Goal: Information Seeking & Learning: Learn about a topic

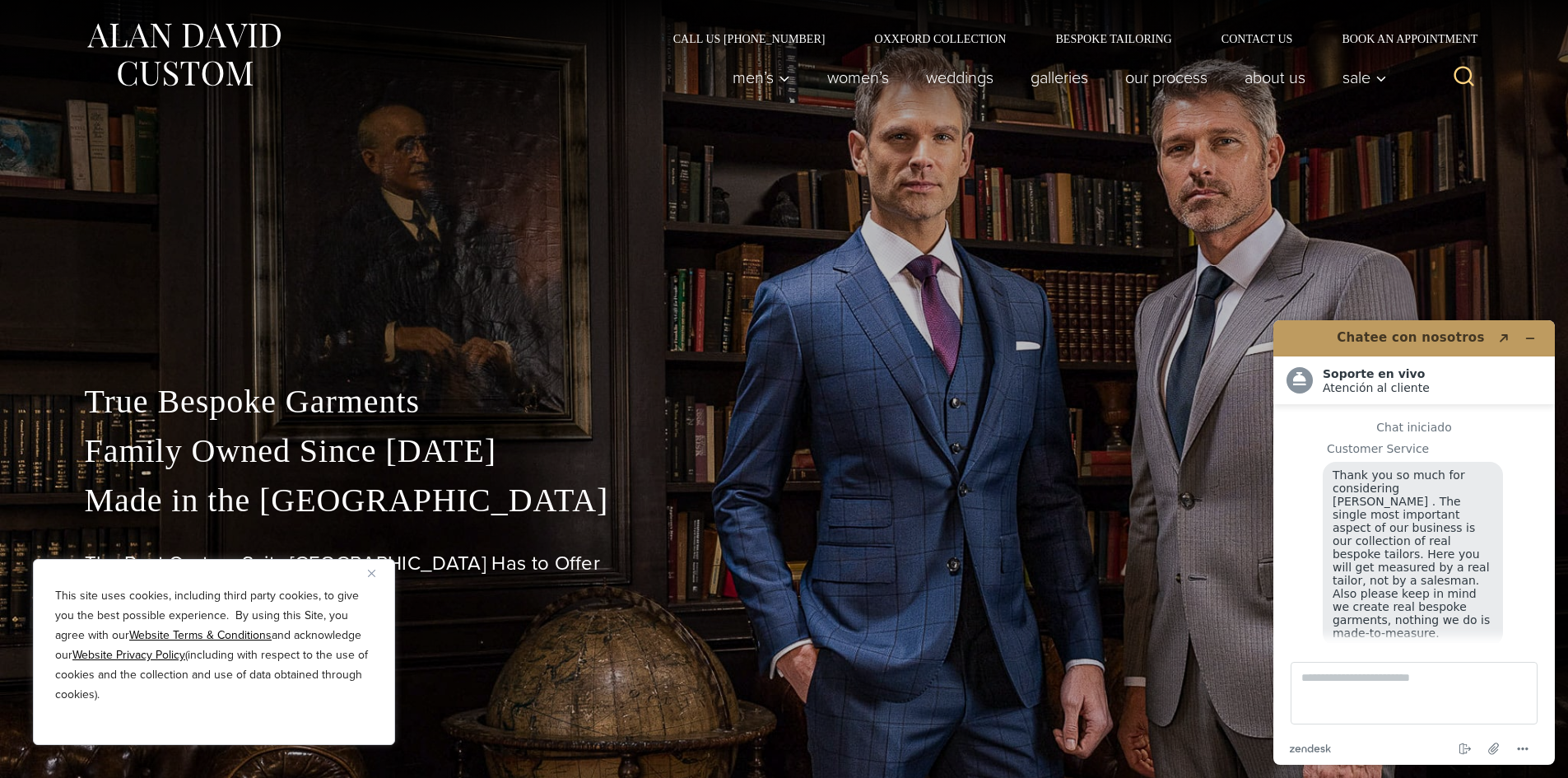
scroll to position [21, 0]
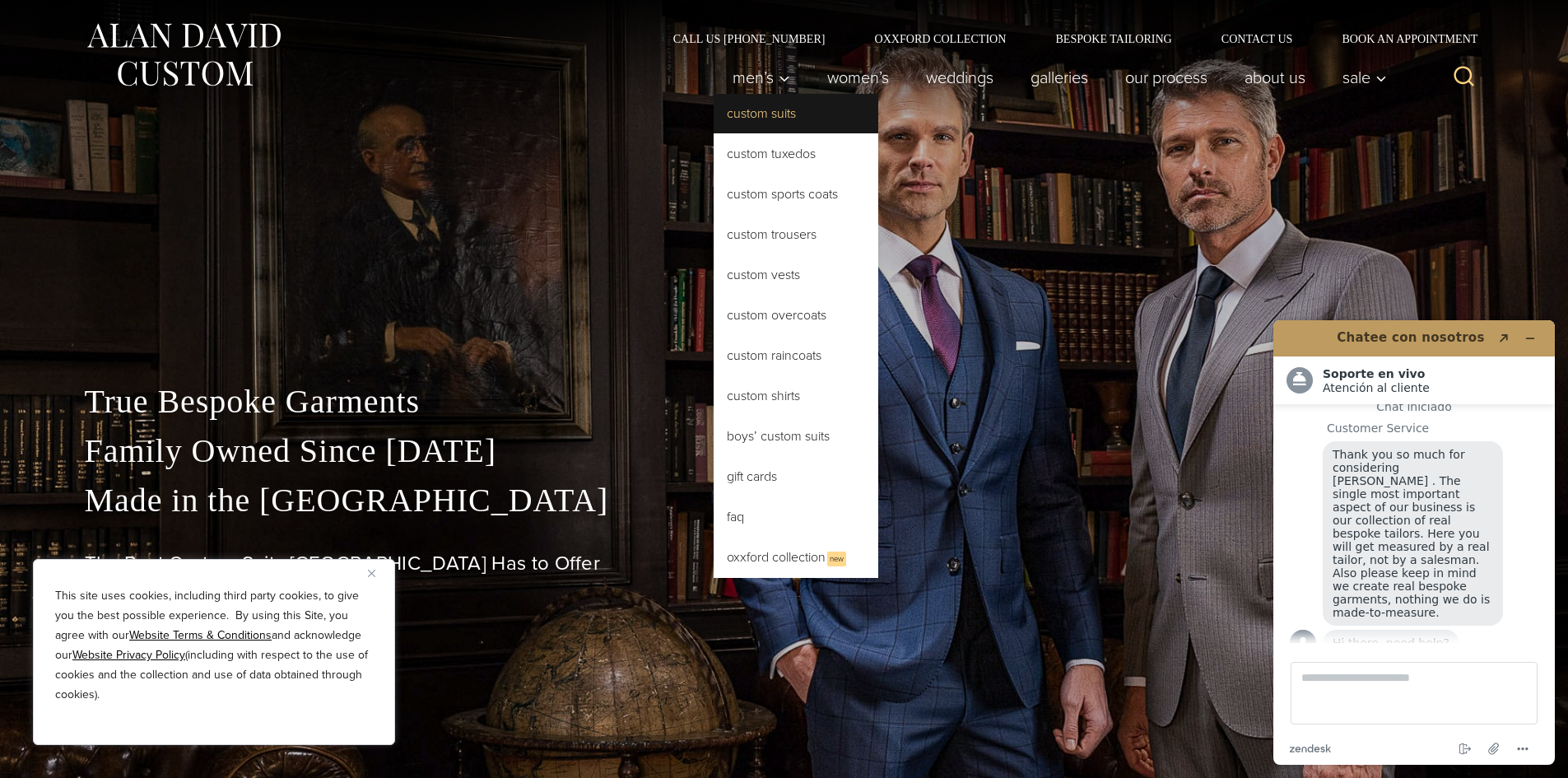
click at [760, 113] on link "Custom Suits" at bounding box center [795, 113] width 164 height 40
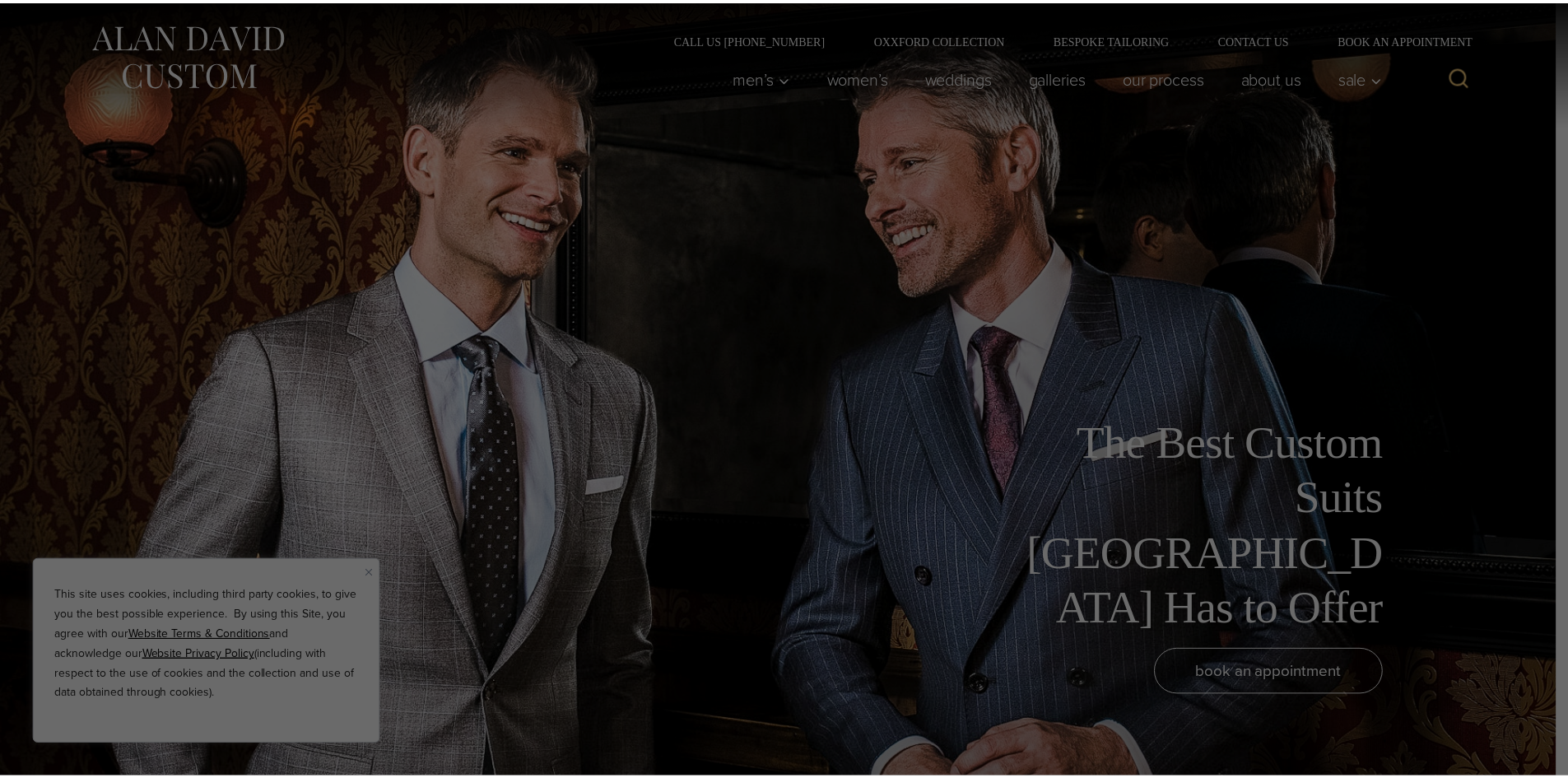
scroll to position [21, 0]
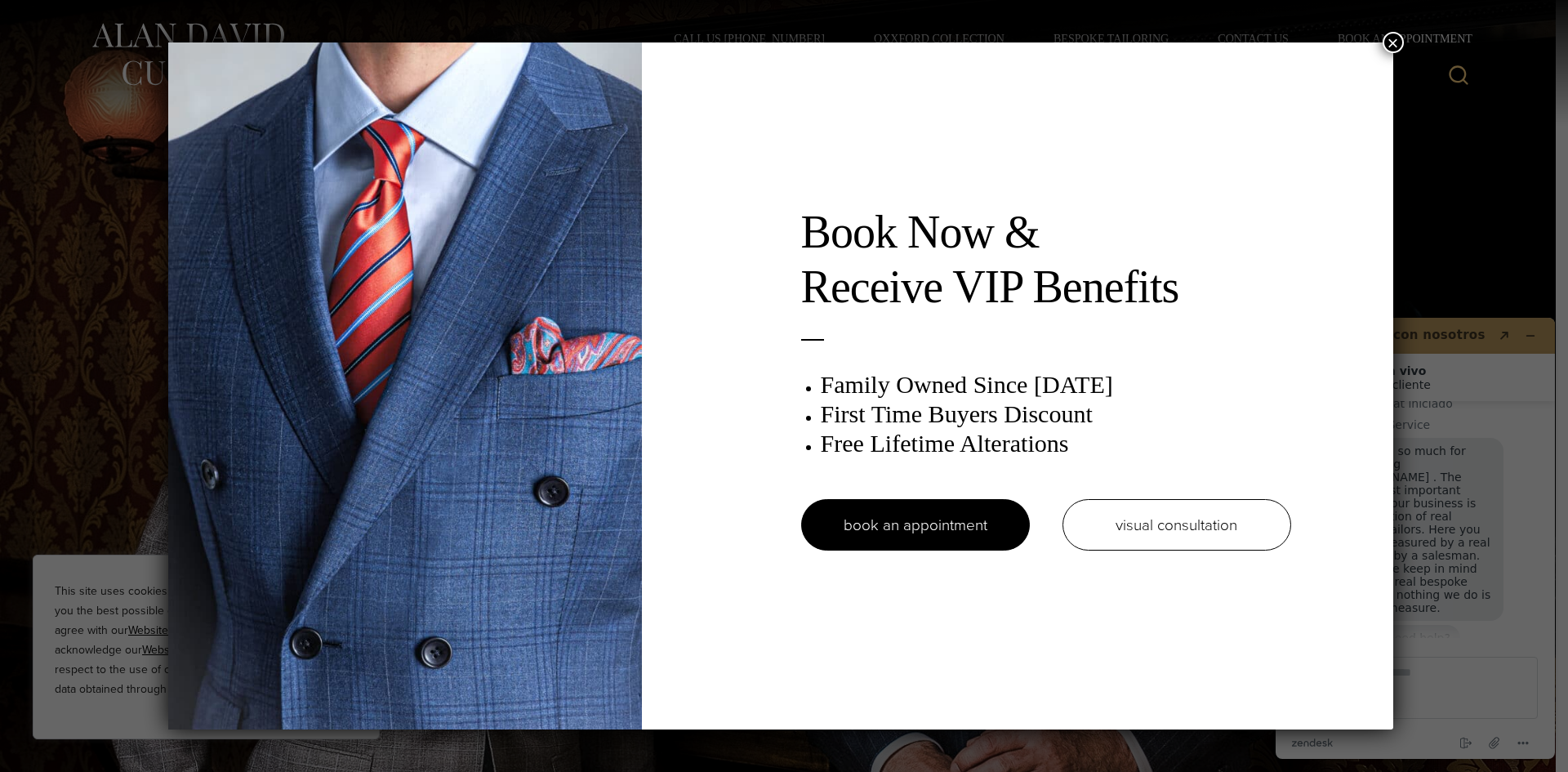
click at [1400, 38] on button "×" at bounding box center [1393, 42] width 22 height 22
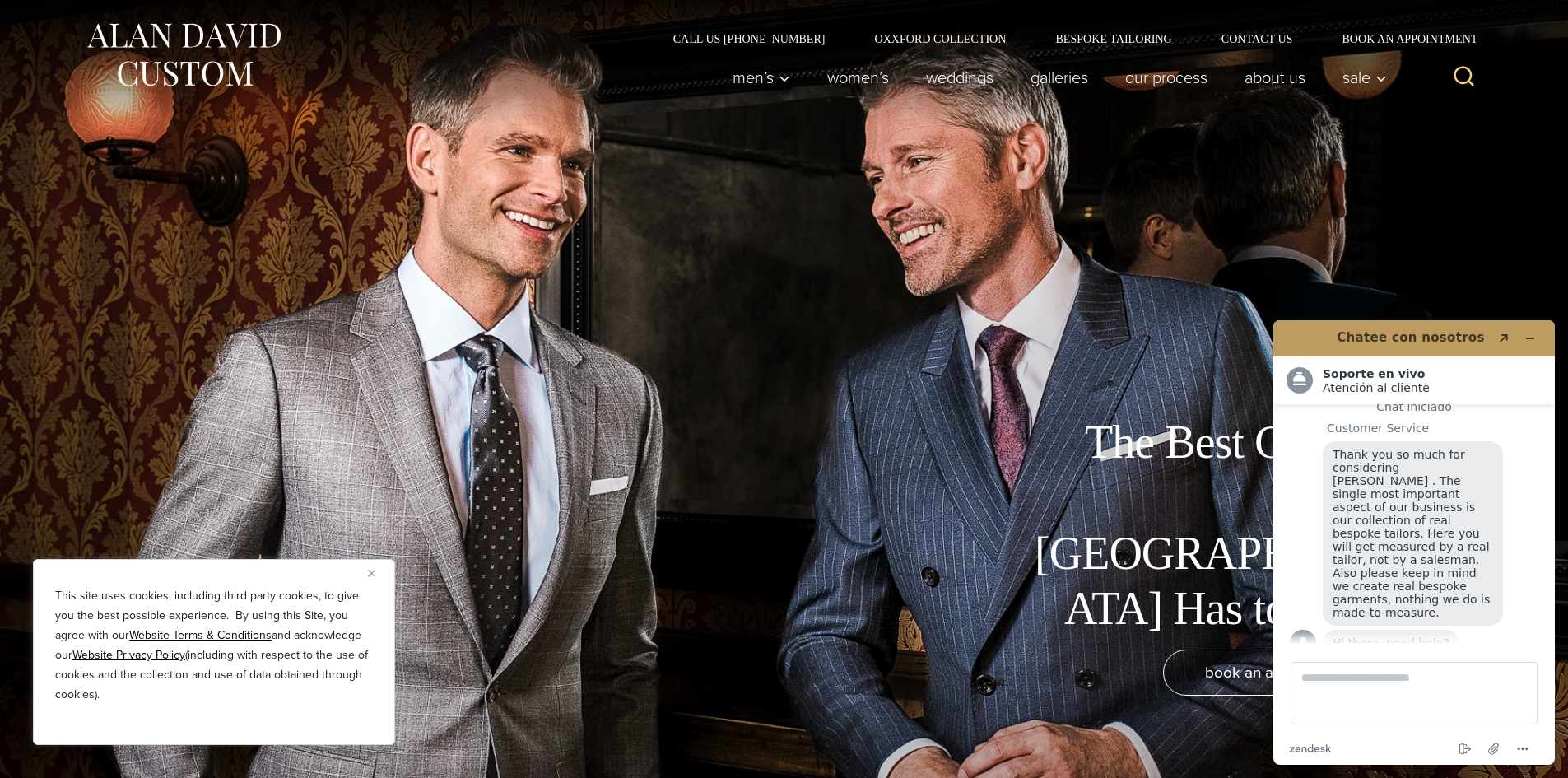
click at [366, 573] on div "This site uses cookies, including third party cookies, to give you the best pos…" at bounding box center [213, 652] width 362 height 186
click at [377, 571] on button "Close" at bounding box center [378, 573] width 20 height 20
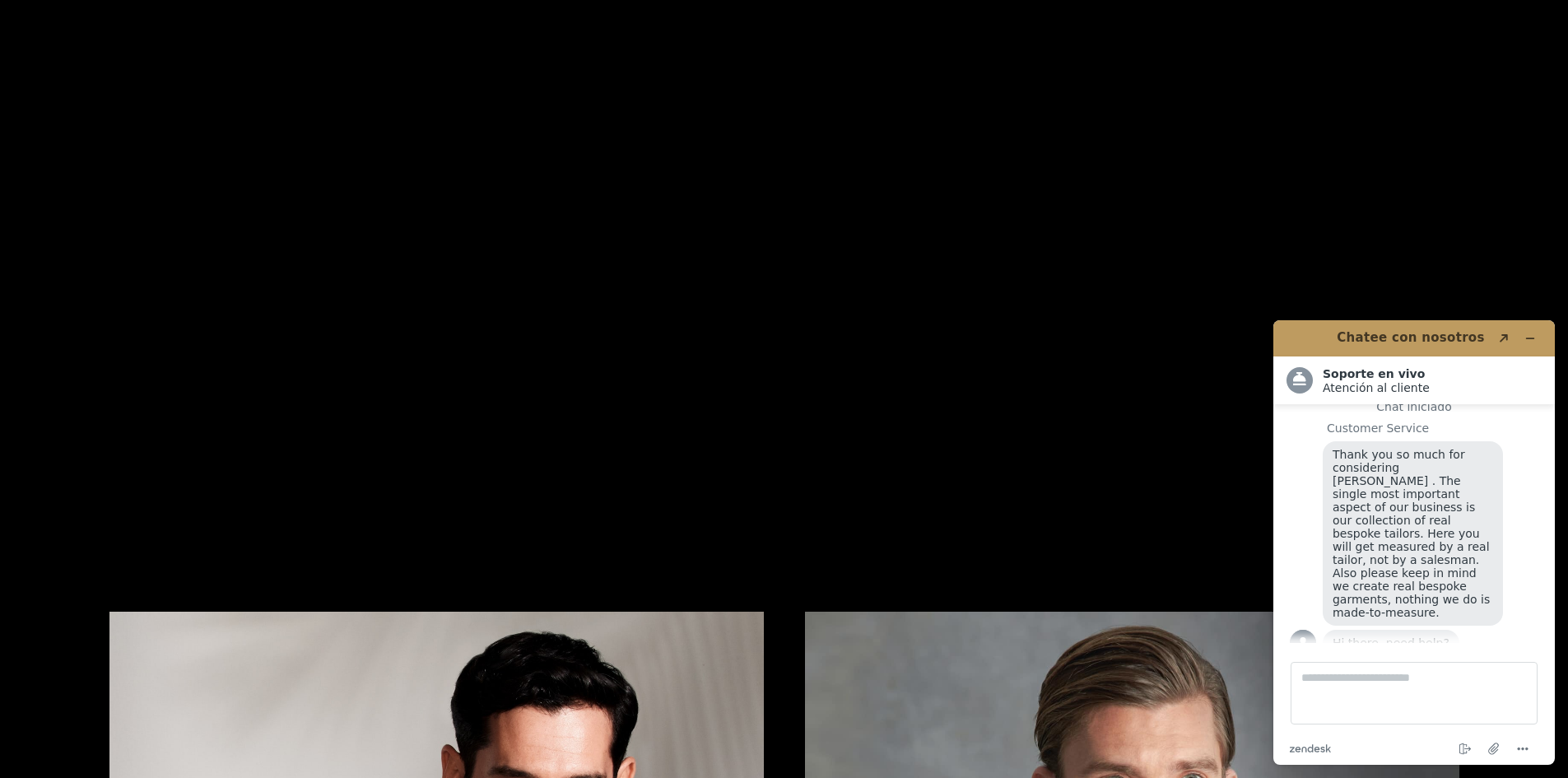
scroll to position [0, 0]
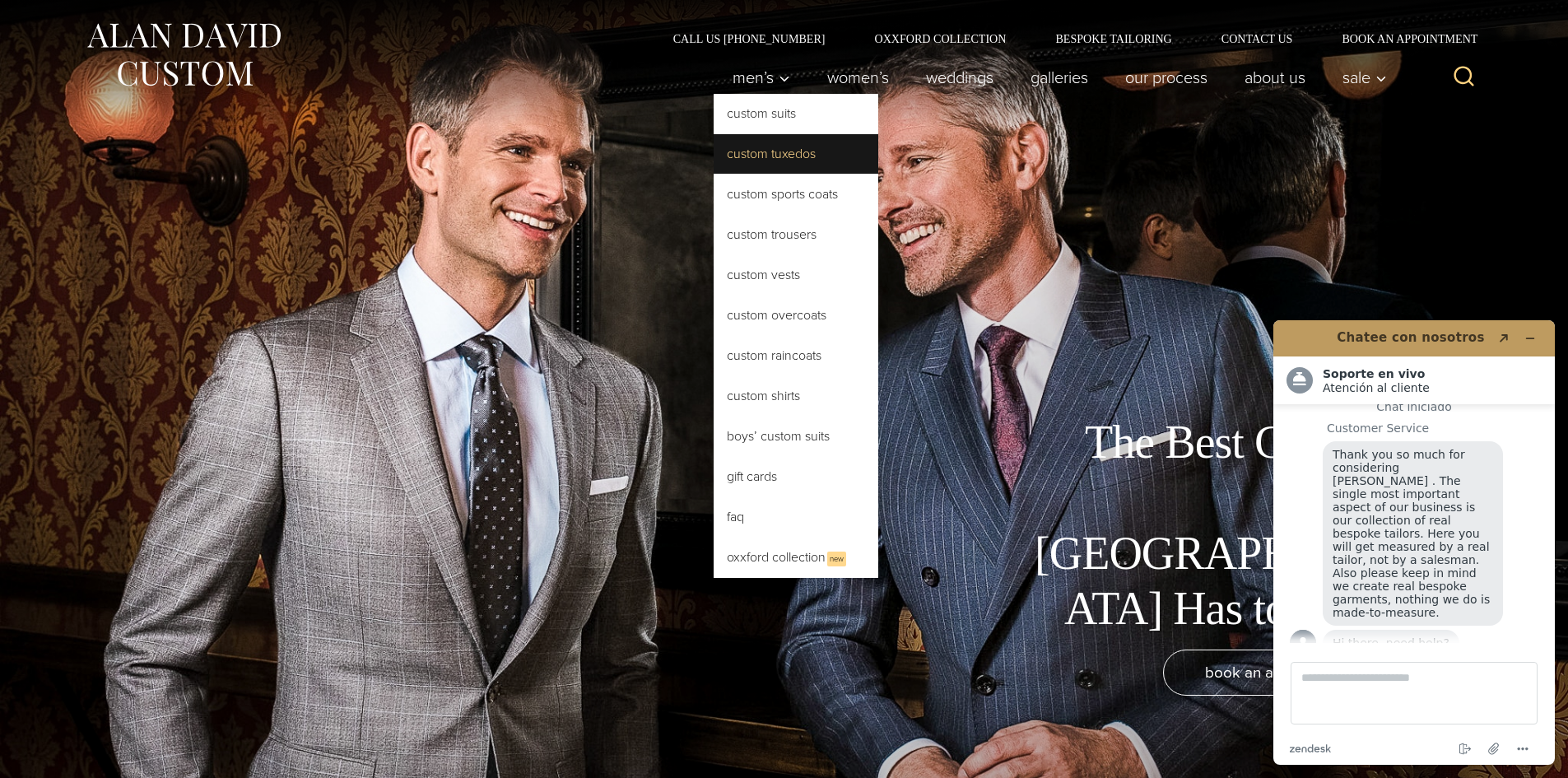
click at [795, 154] on link "Custom Tuxedos" at bounding box center [795, 154] width 164 height 40
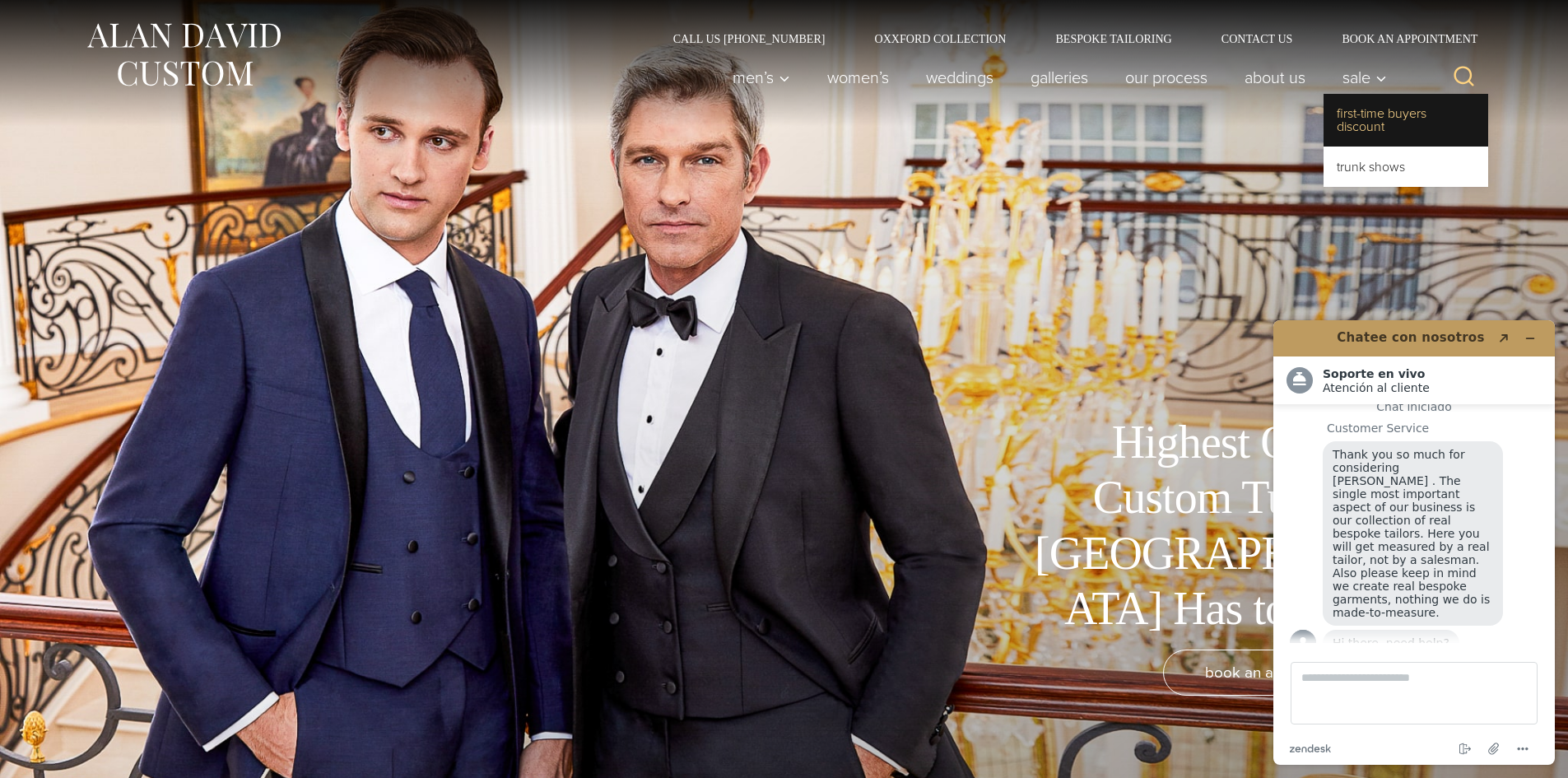
click at [1346, 119] on link "First-Time Buyers Discount" at bounding box center [1405, 120] width 164 height 53
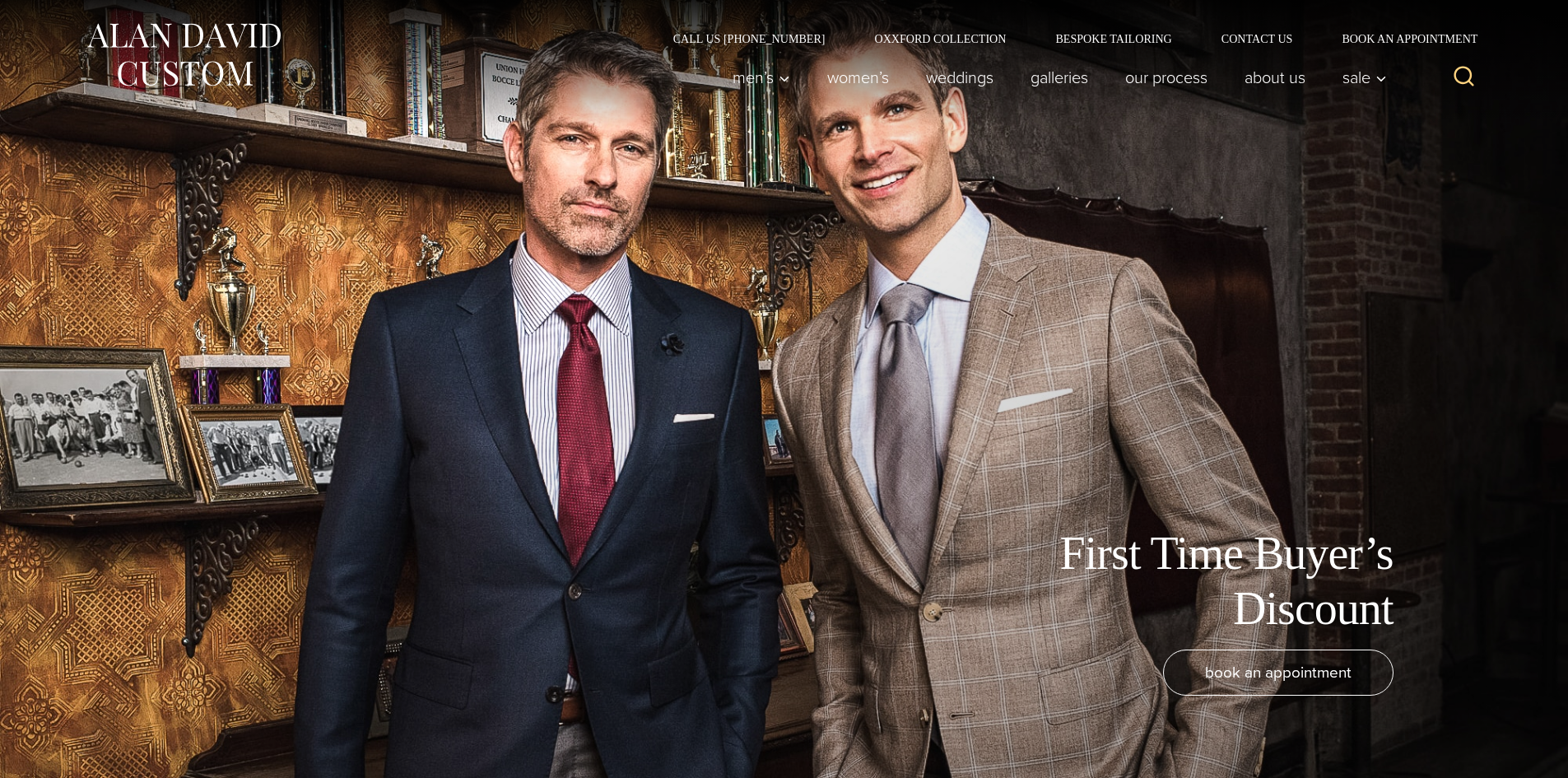
scroll to position [21, 0]
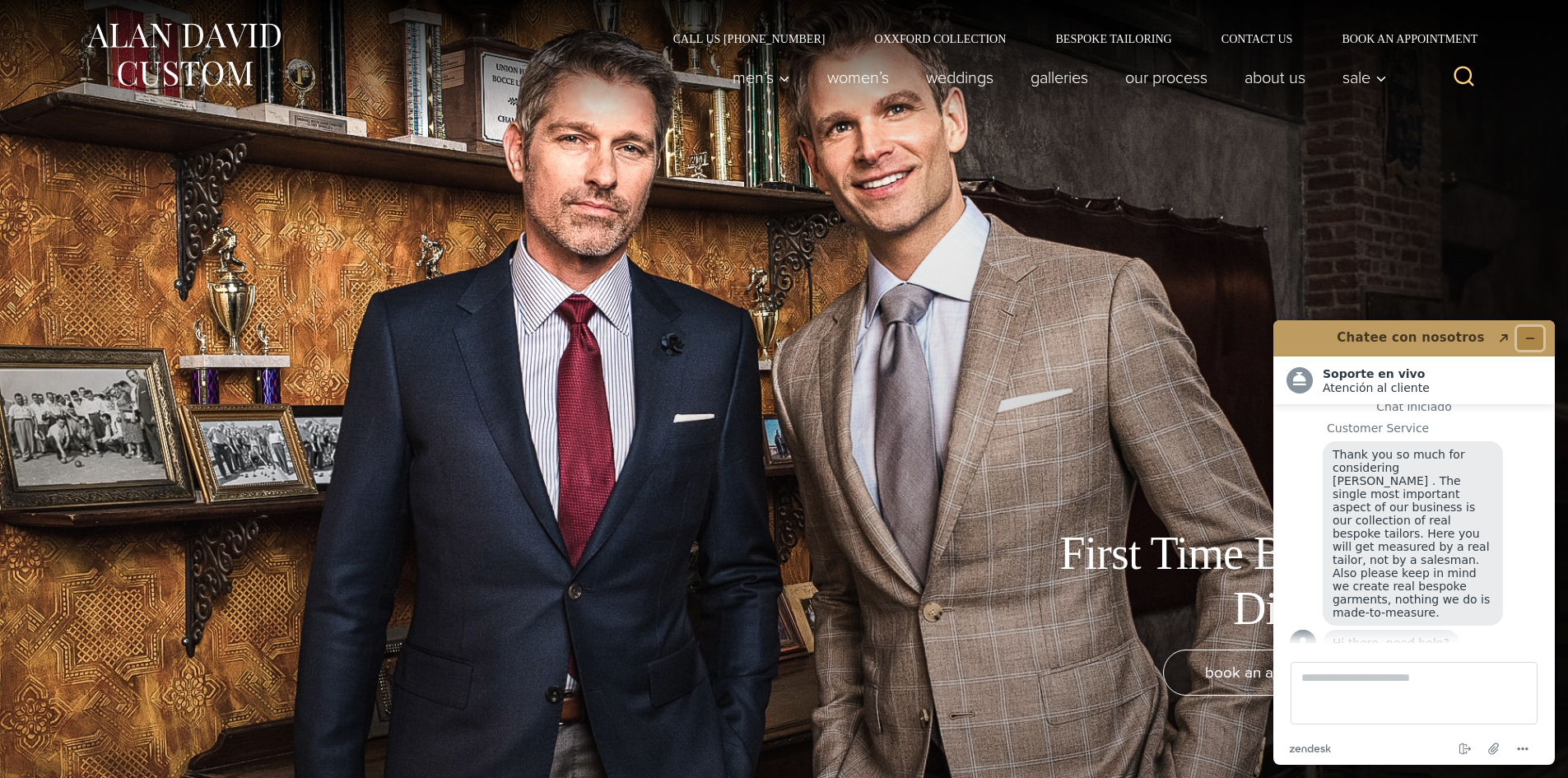
click at [1536, 340] on button "Minimizar widget" at bounding box center [1530, 338] width 26 height 23
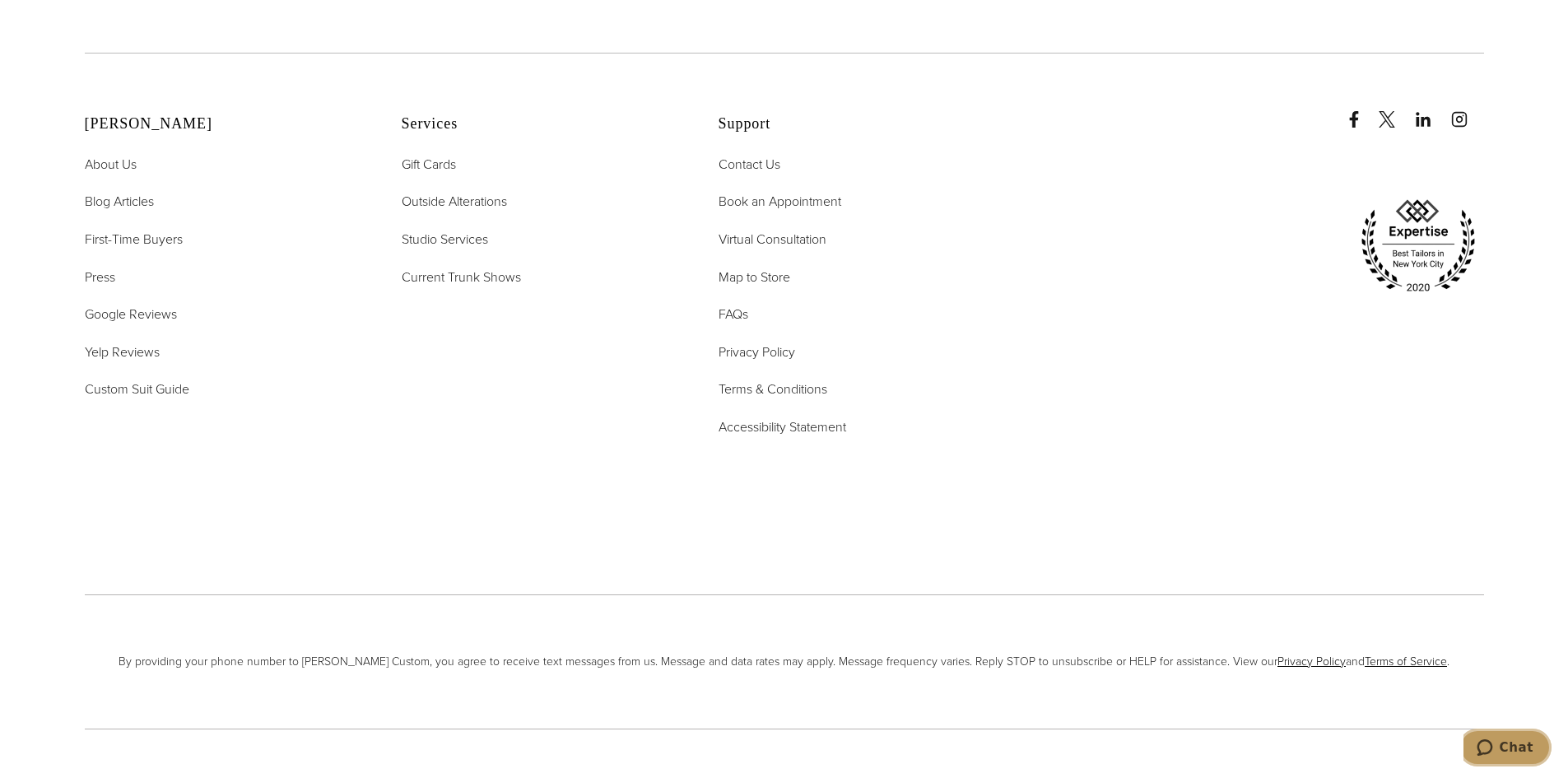
scroll to position [4197, 0]
